Goal: Check status

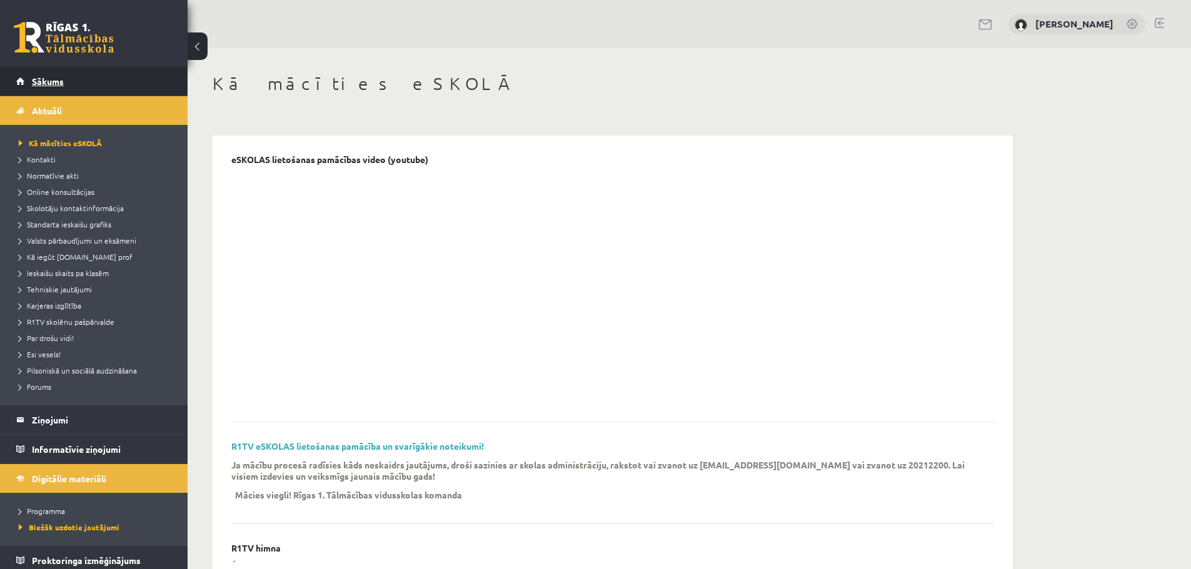
click at [46, 84] on span "Sākums" at bounding box center [48, 81] width 32 height 11
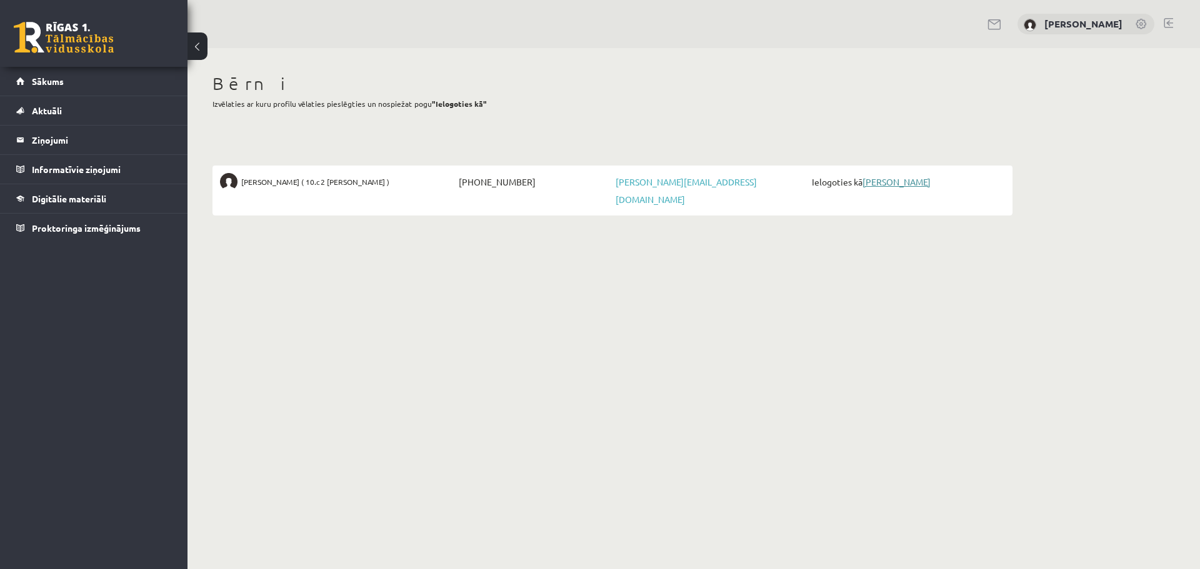
click at [911, 185] on link "[PERSON_NAME]" at bounding box center [897, 181] width 68 height 11
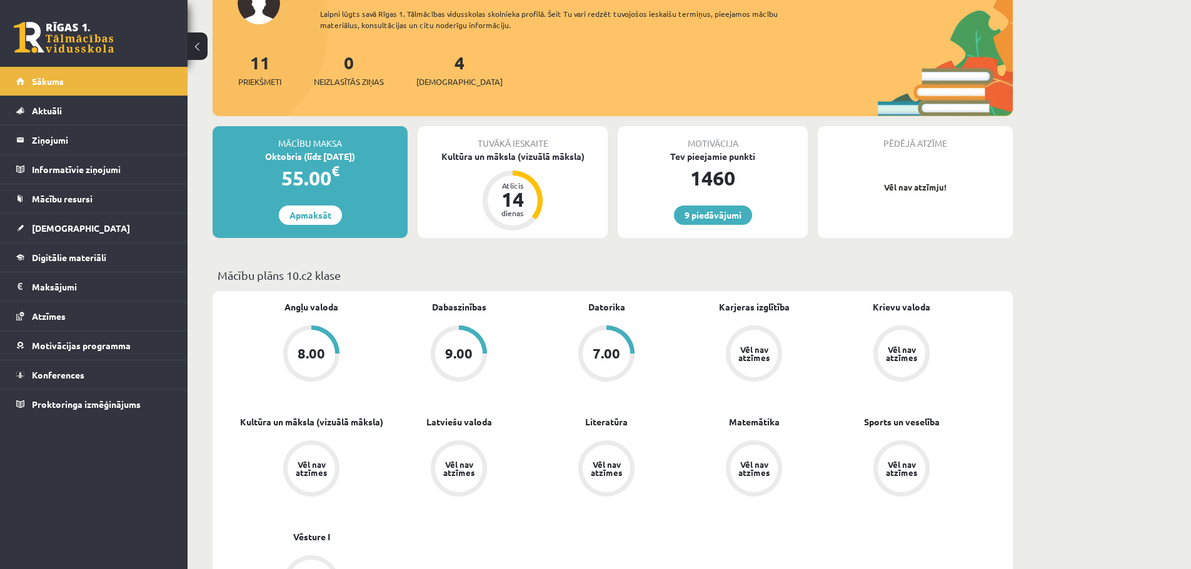
scroll to position [188, 0]
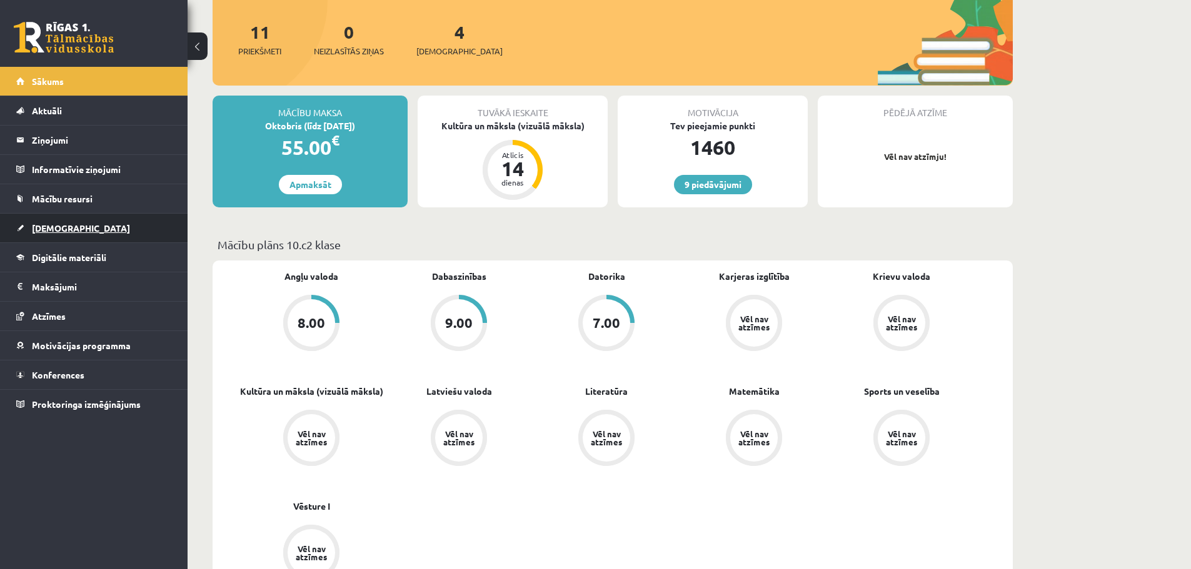
click at [61, 225] on span "[DEMOGRAPHIC_DATA]" at bounding box center [81, 228] width 98 height 11
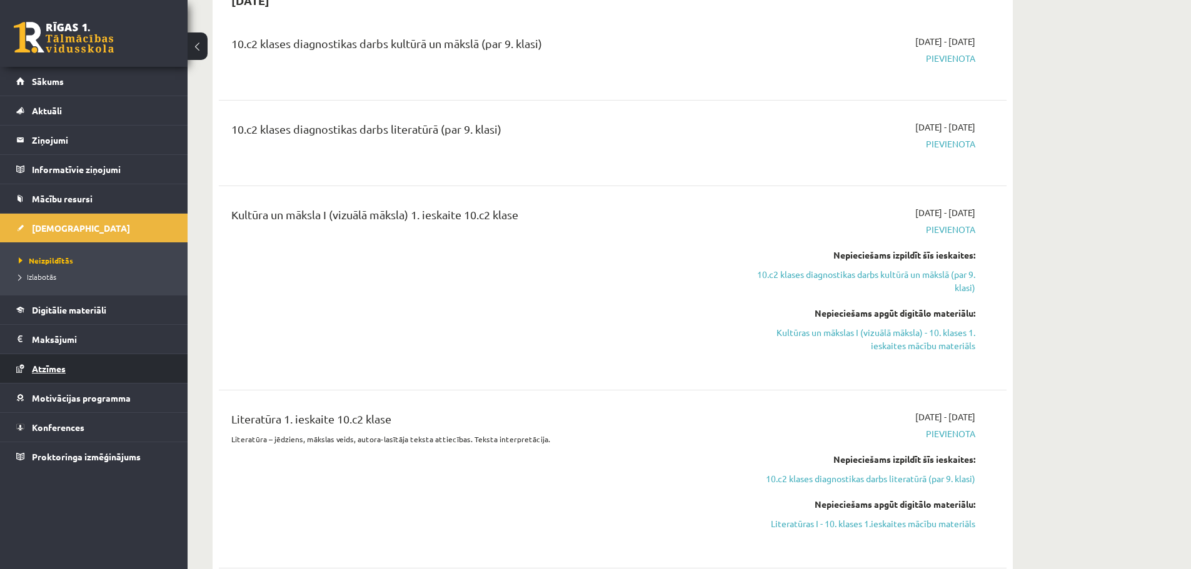
click at [59, 364] on span "Atzīmes" at bounding box center [49, 368] width 34 height 11
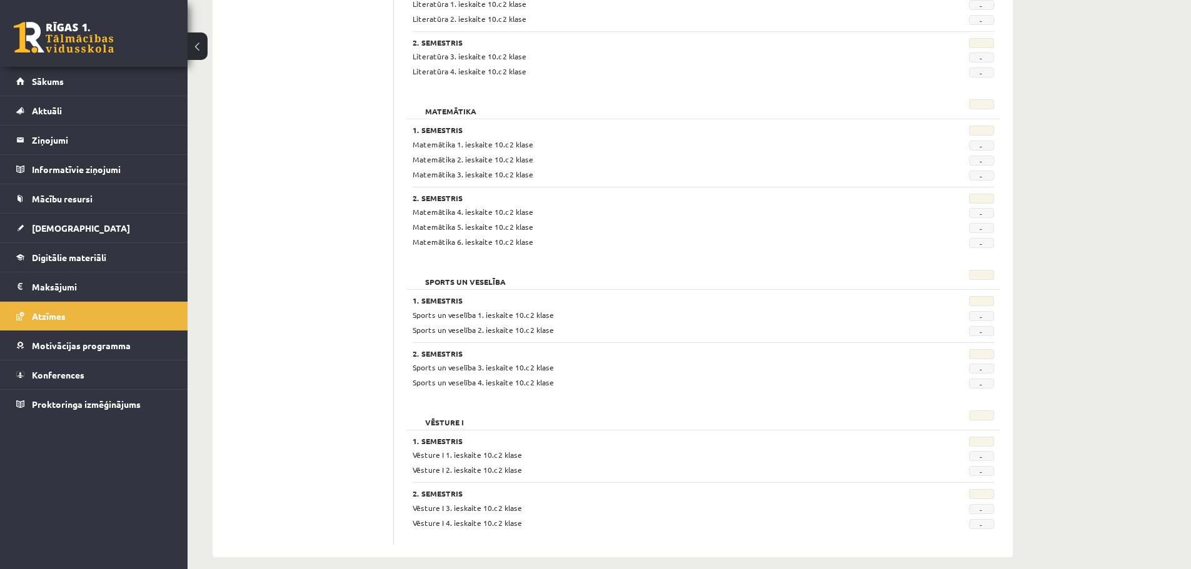
scroll to position [1146, 0]
